Goal: Check status: Check status

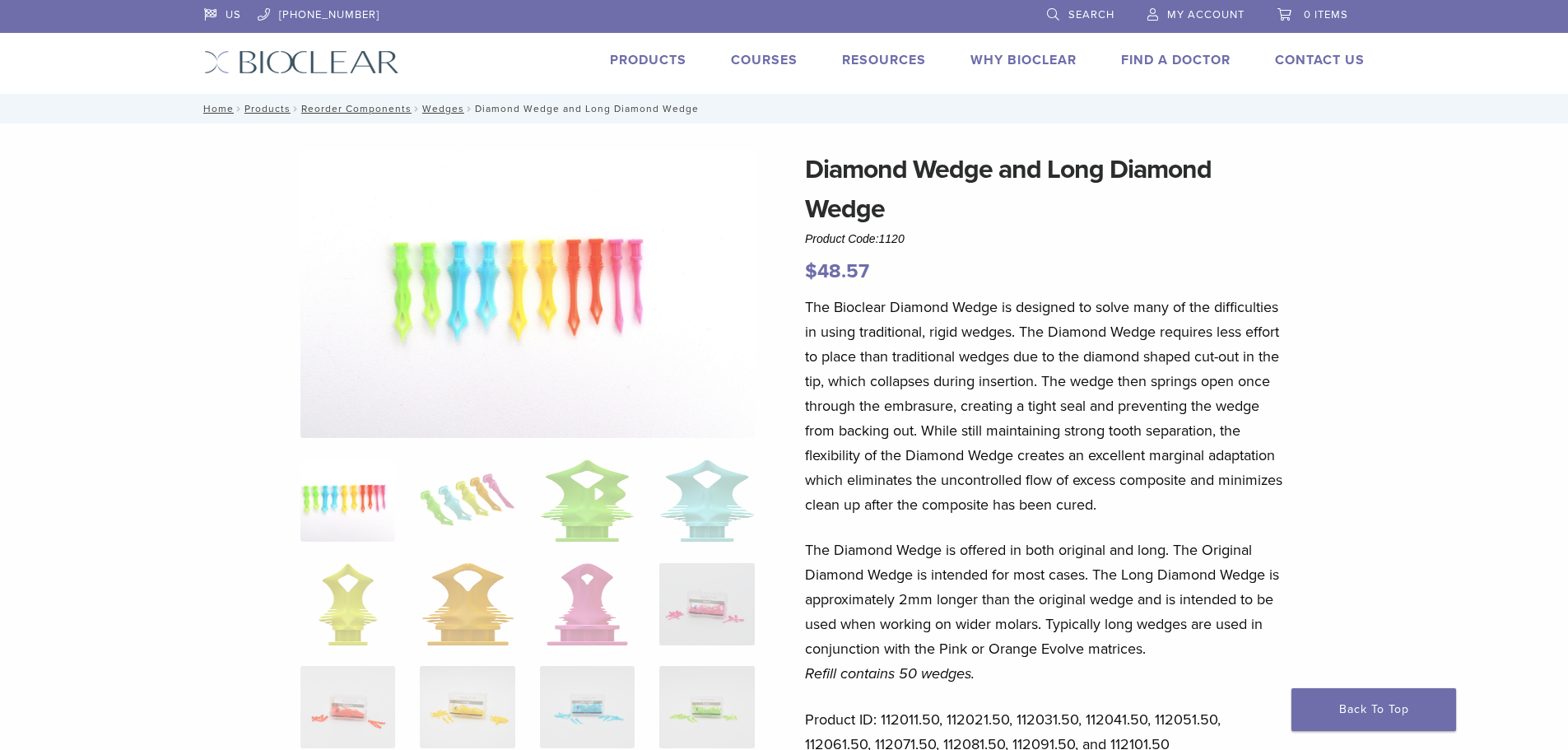
click at [1221, 10] on span "My Account" at bounding box center [1206, 14] width 78 height 13
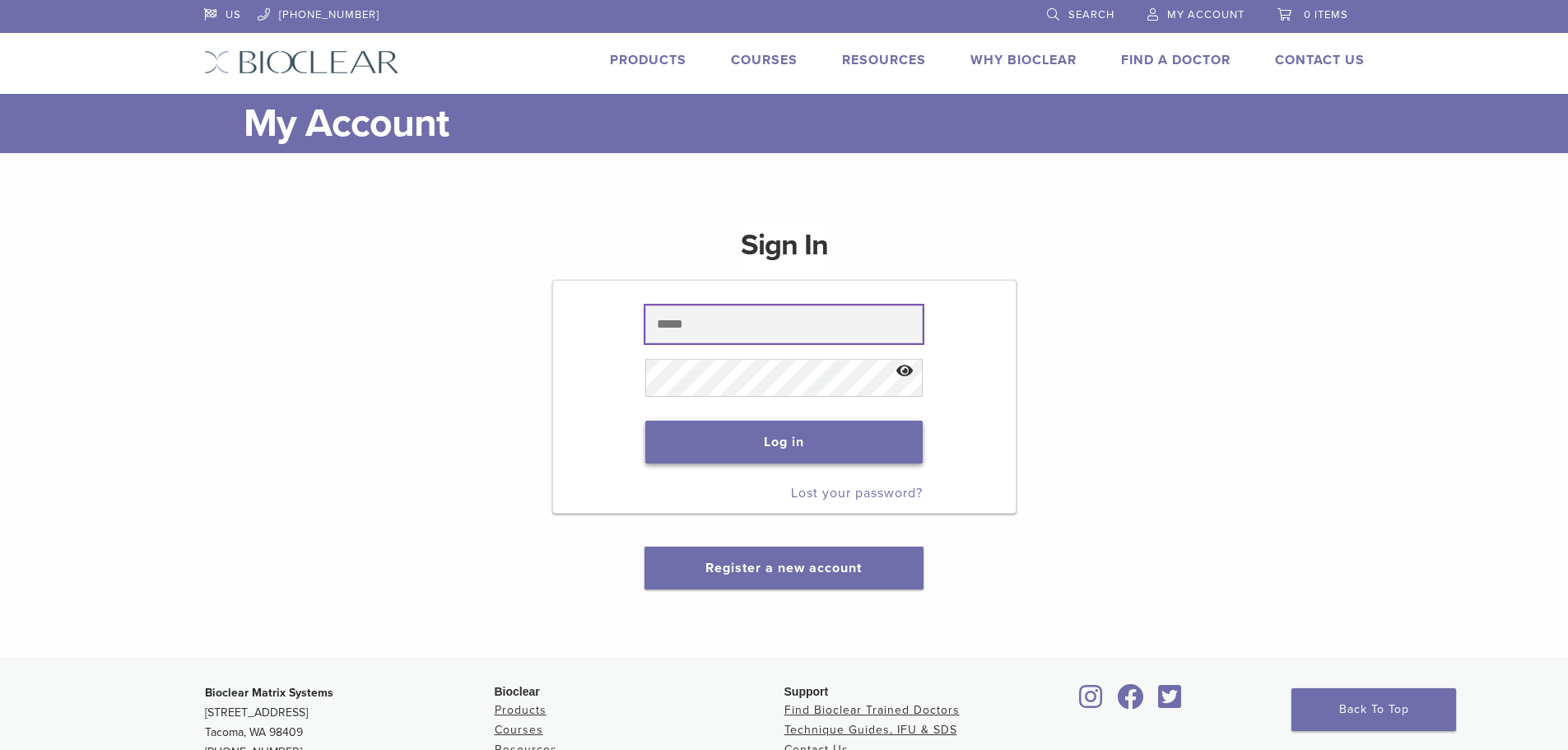
type input "**********"
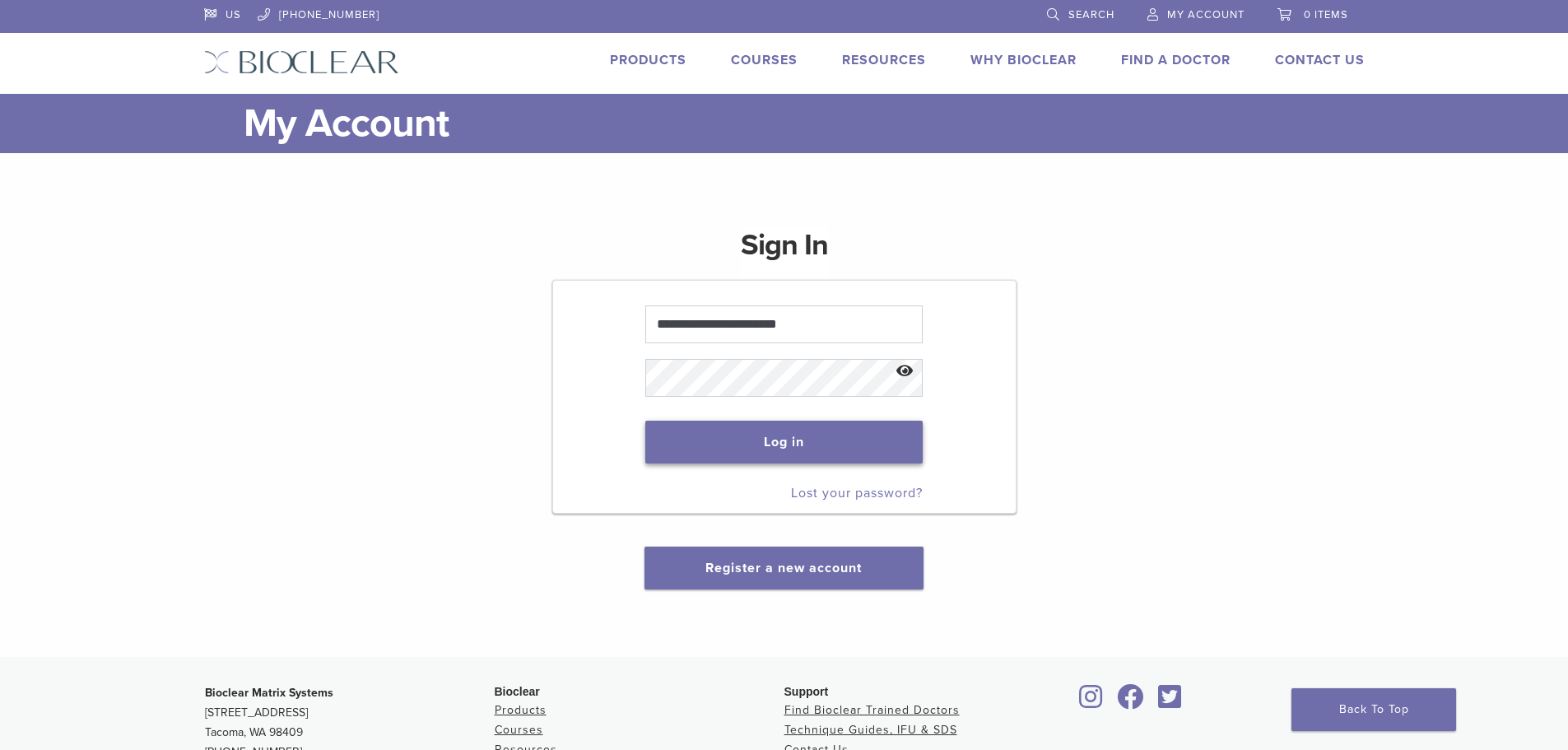
click at [822, 441] on button "Log in" at bounding box center [784, 442] width 277 height 42
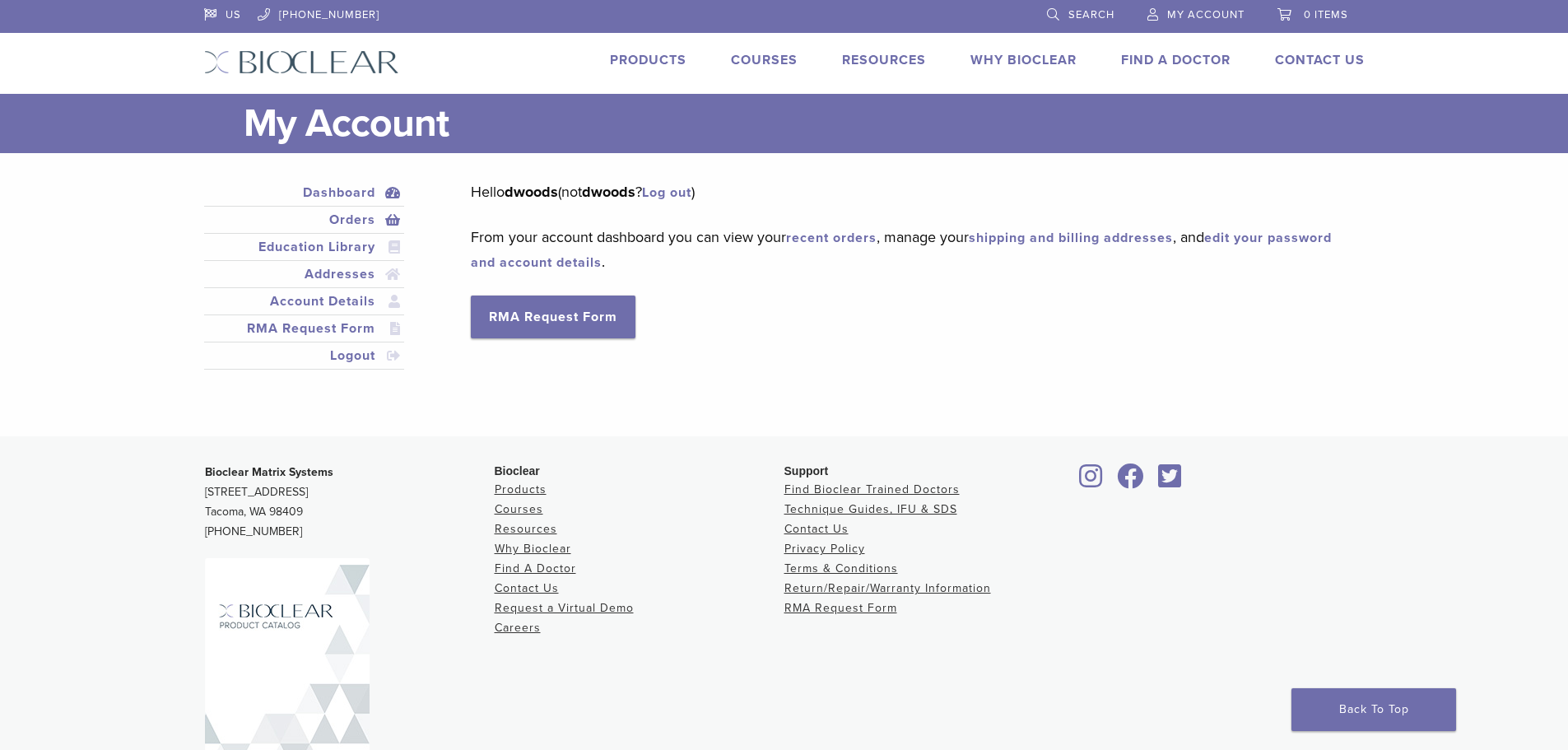
click at [350, 225] on link "Orders" at bounding box center [305, 220] width 194 height 19
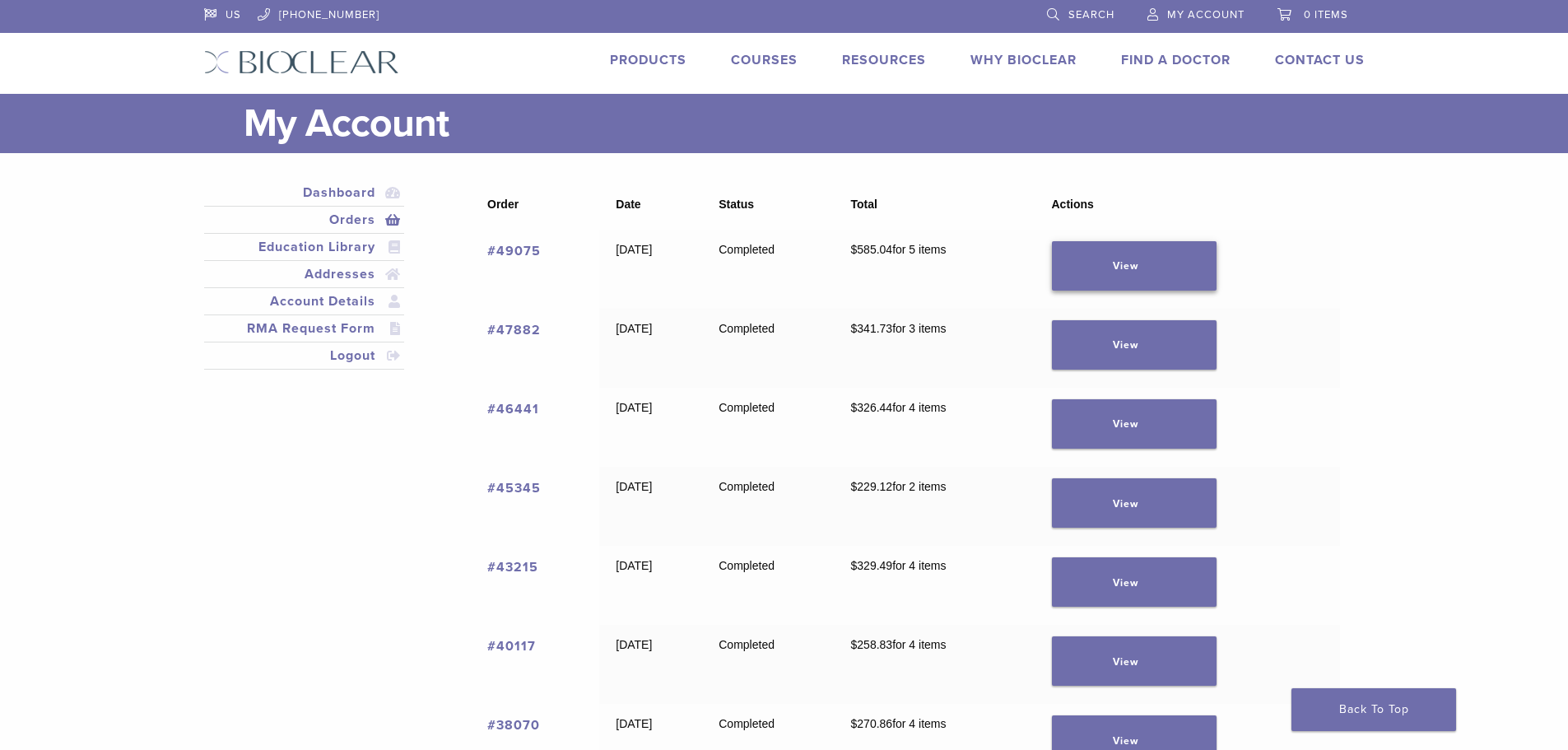
click at [1177, 279] on link "View" at bounding box center [1134, 266] width 164 height 49
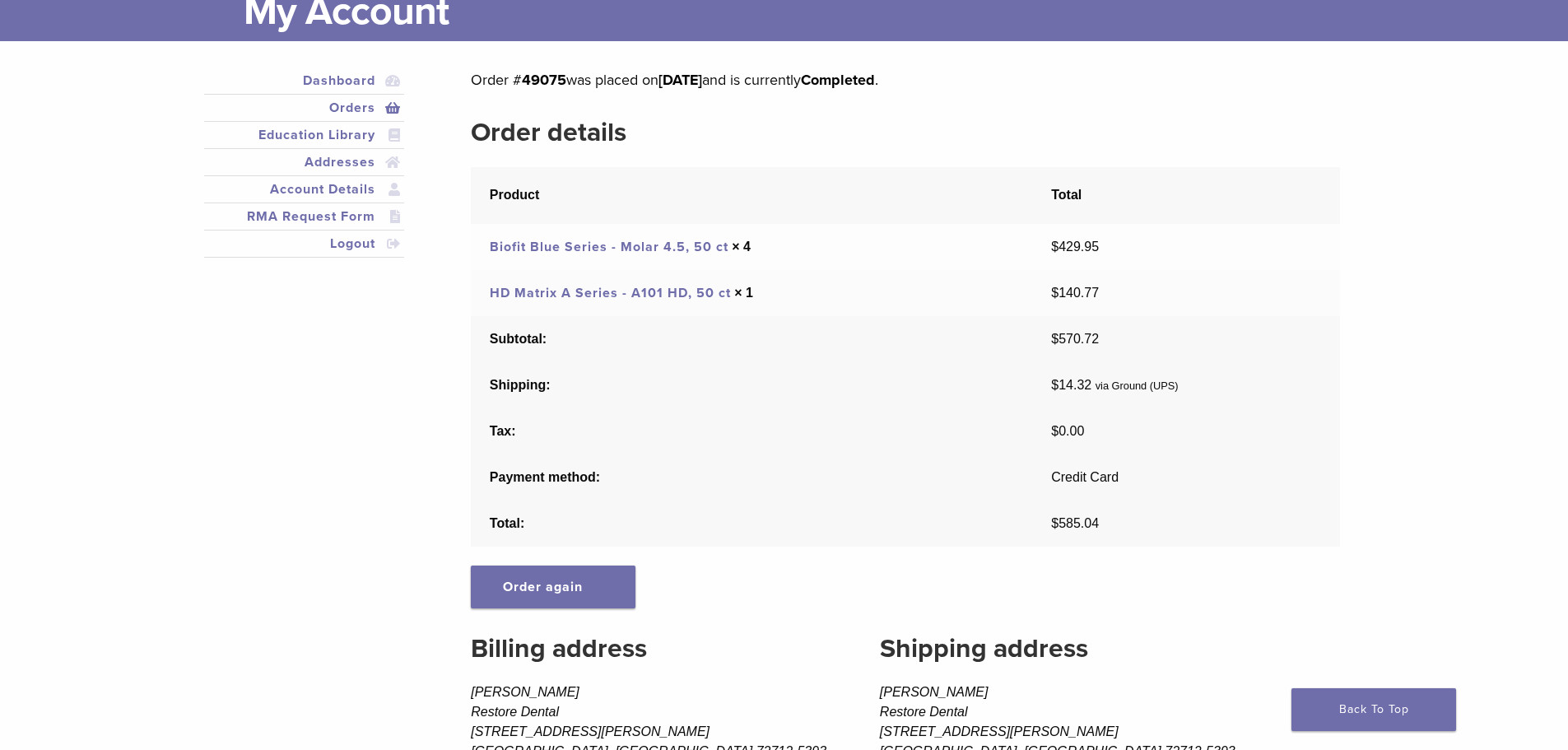
scroll to position [82, 0]
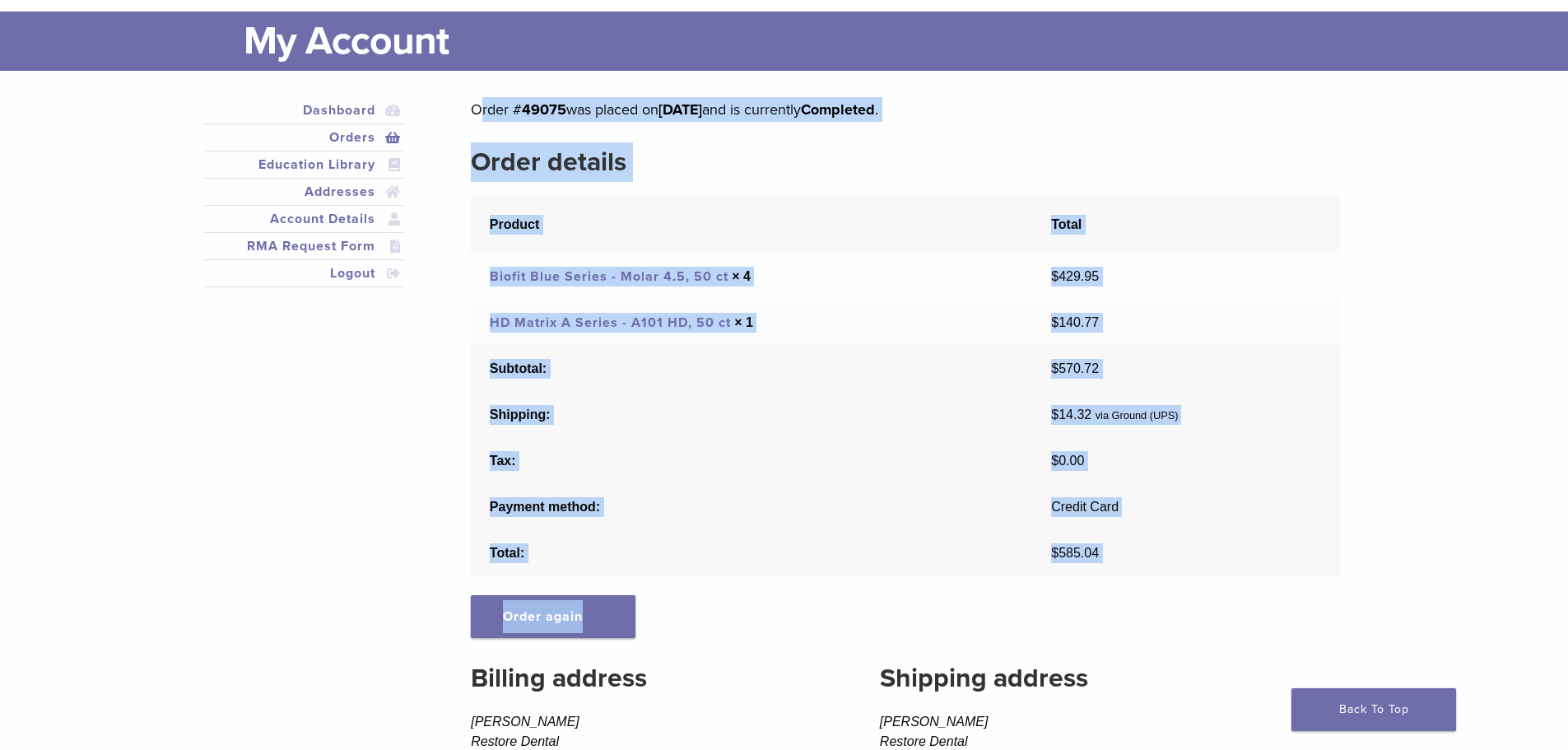
drag, startPoint x: 471, startPoint y: 108, endPoint x: 1124, endPoint y: 603, distance: 819.4
click at [1124, 603] on div "Order # 49075 was placed on [DATE] and is currently Completed . Order details P…" at bounding box center [905, 500] width 868 height 807
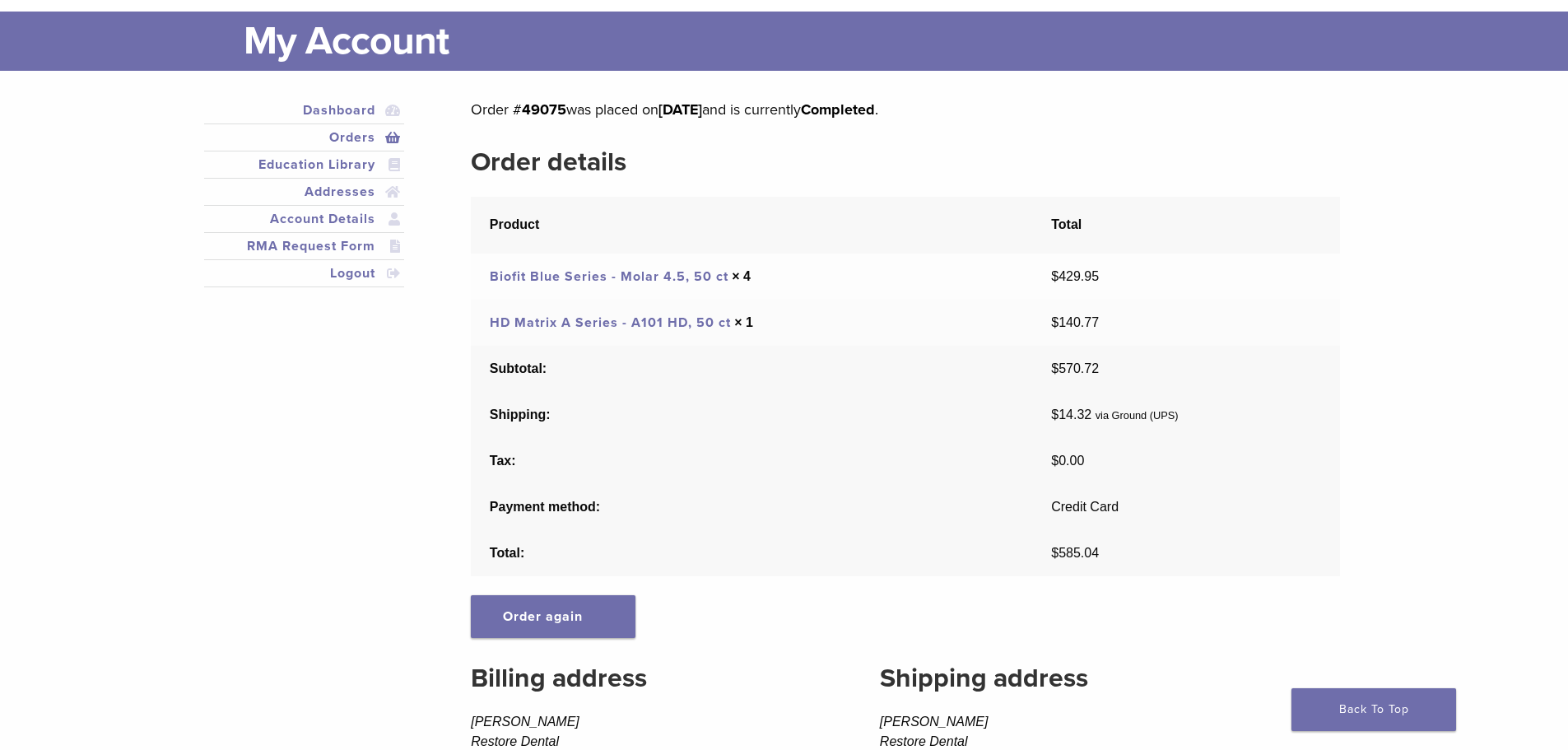
click at [428, 82] on div "Dashboard Orders [GEOGRAPHIC_DATA] Addresses Account Details RMA Request Form L…" at bounding box center [784, 511] width 1185 height 881
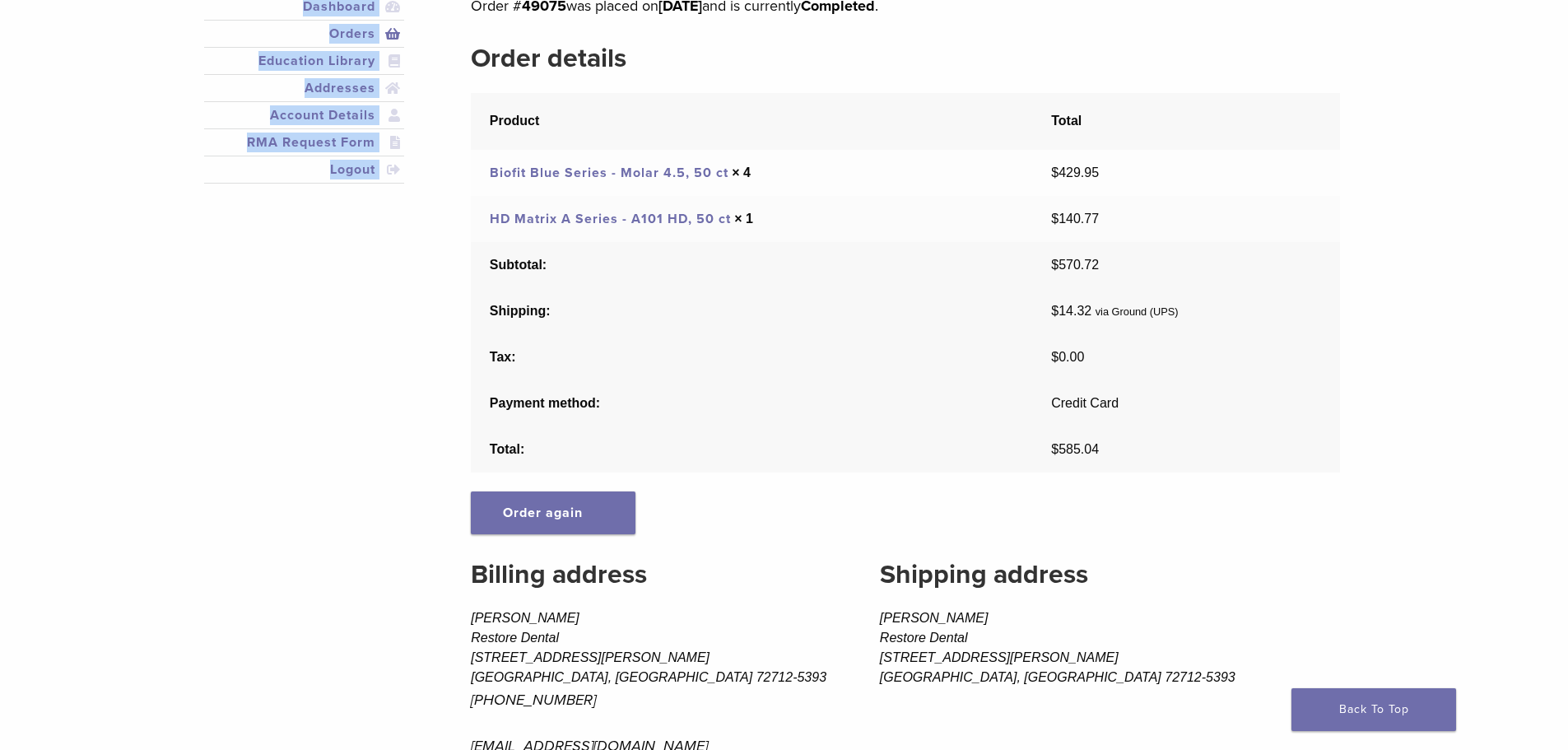
scroll to position [0, 0]
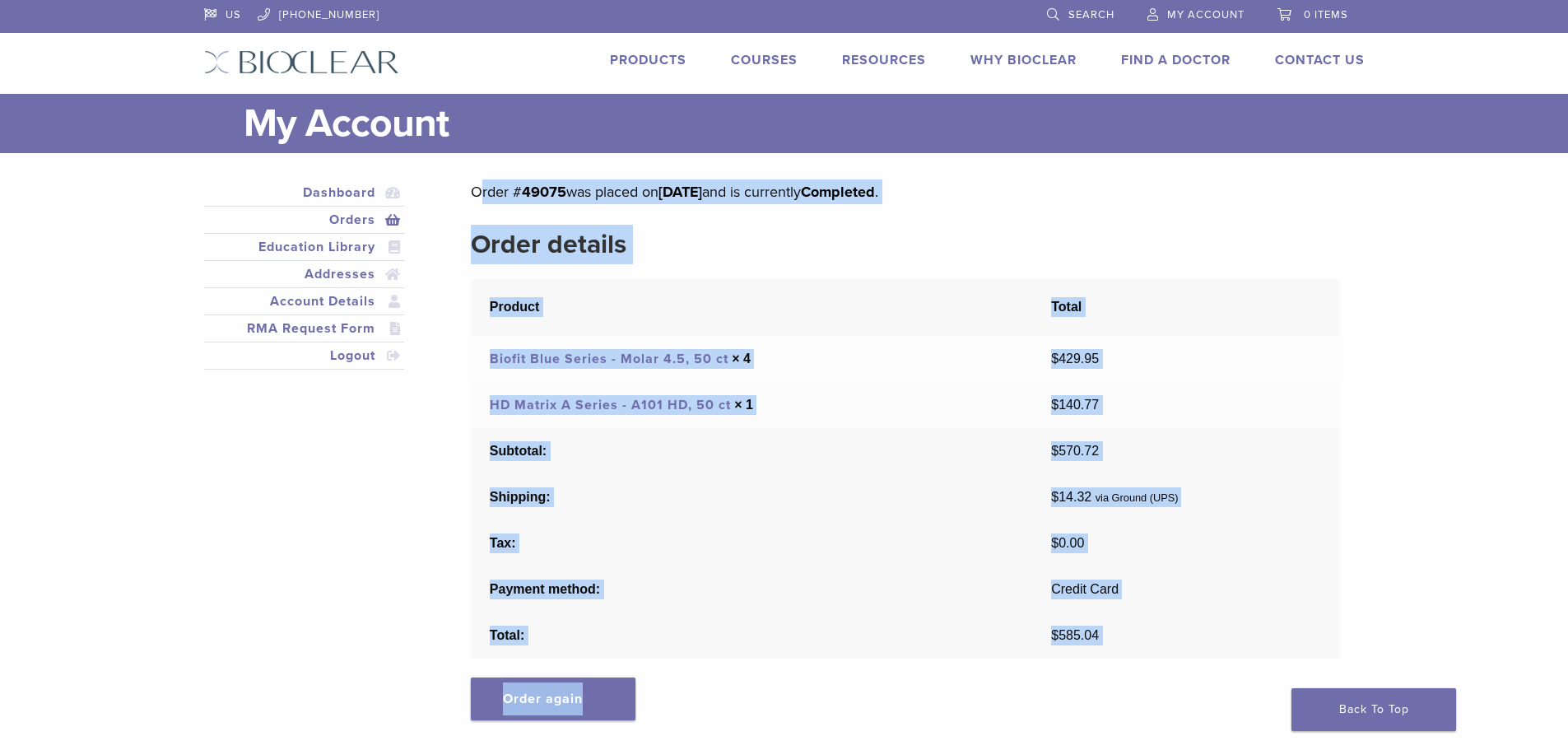
drag, startPoint x: 472, startPoint y: 186, endPoint x: 961, endPoint y: 705, distance: 713.1
click at [961, 705] on div "Order # 49075 was placed on September 10, 2025 and is currently Completed . Ord…" at bounding box center [905, 582] width 868 height 807
click at [1005, 253] on h2 "Order details" at bounding box center [905, 244] width 868 height 40
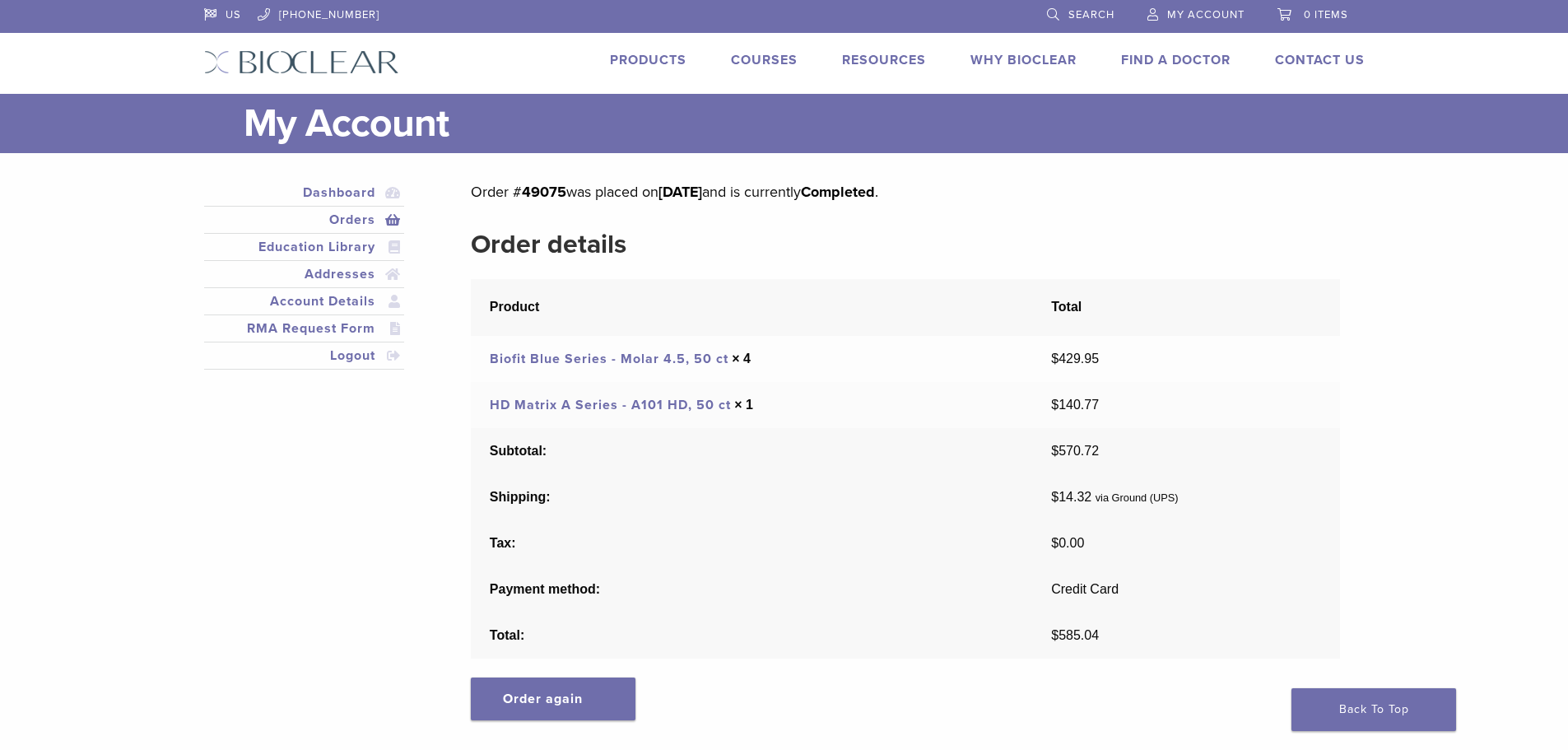
drag, startPoint x: 971, startPoint y: 1, endPoint x: 1337, endPoint y: 320, distance: 485.5
click at [1337, 320] on th "Total" at bounding box center [1186, 307] width 307 height 57
